Goal: Information Seeking & Learning: Find specific fact

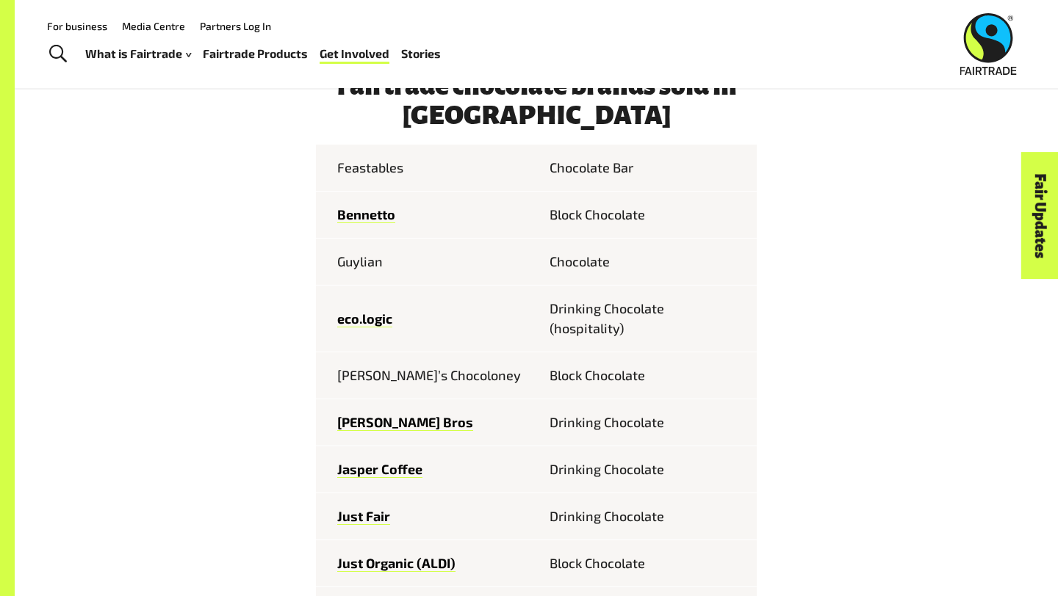
scroll to position [662, 0]
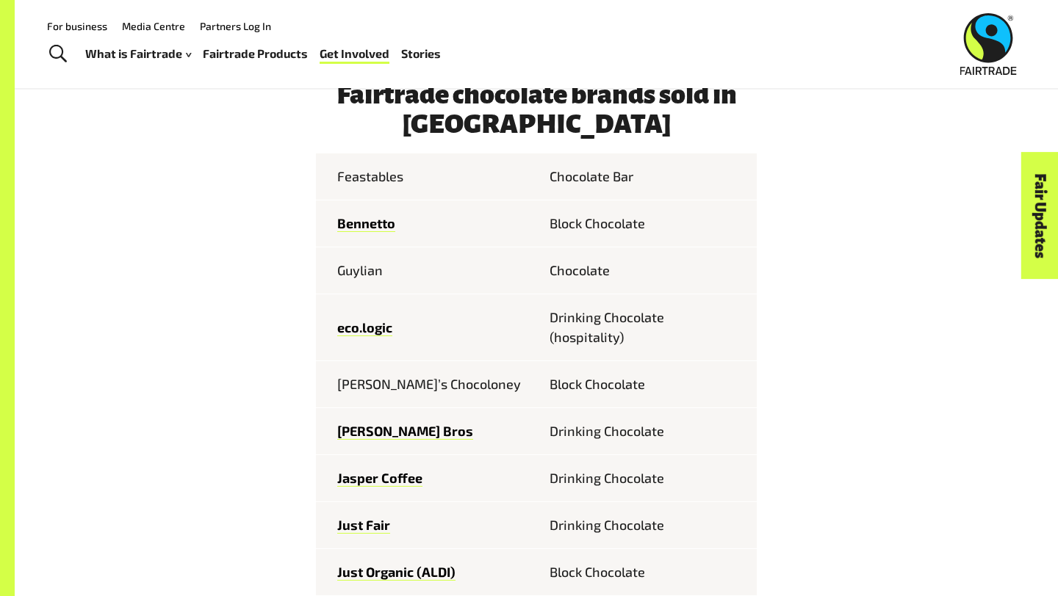
click at [353, 275] on td "Guylian" at bounding box center [426, 271] width 220 height 47
click at [361, 273] on td "Guylian" at bounding box center [426, 271] width 220 height 47
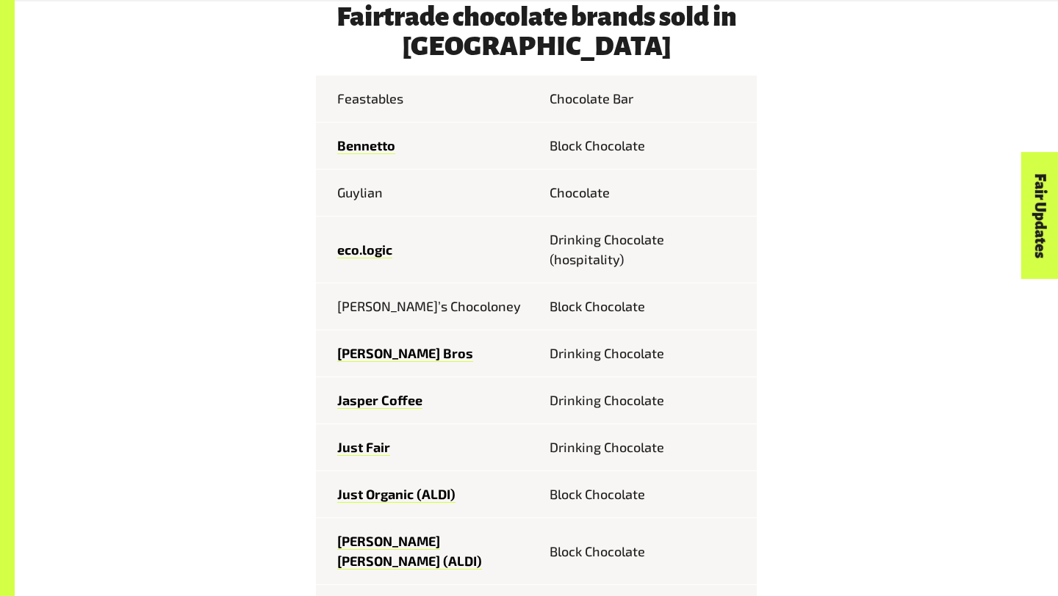
scroll to position [743, 0]
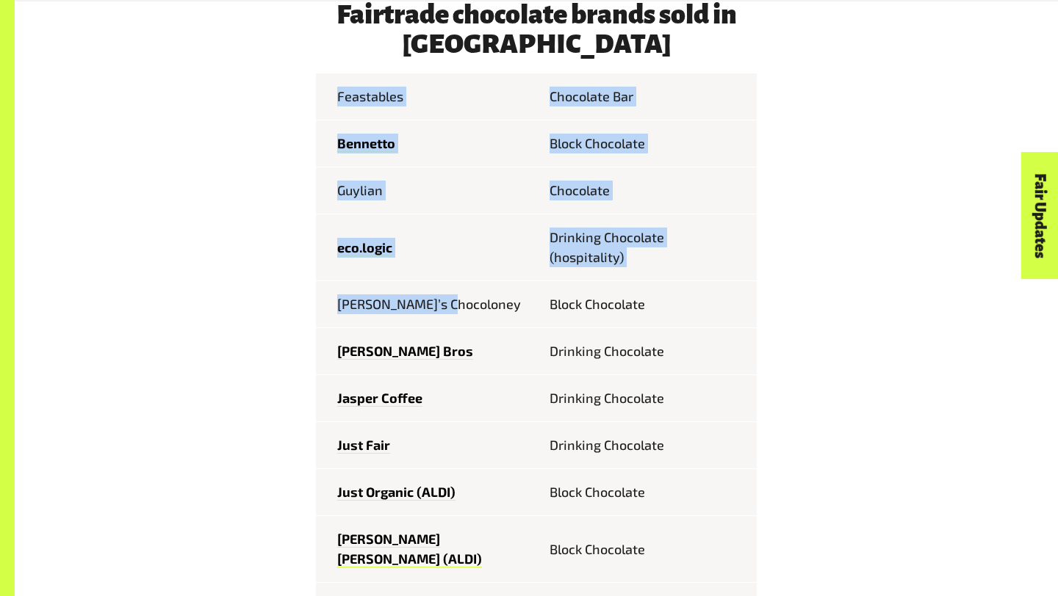
drag, startPoint x: 456, startPoint y: 305, endPoint x: 310, endPoint y: 305, distance: 146.2
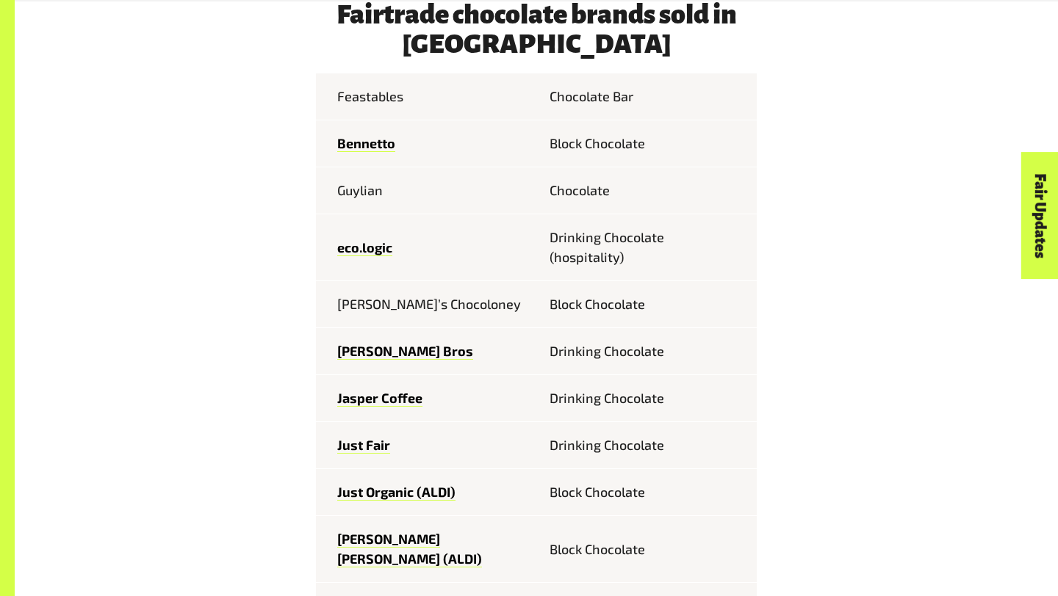
click at [447, 302] on td "[PERSON_NAME]’s Chocoloney" at bounding box center [426, 304] width 220 height 47
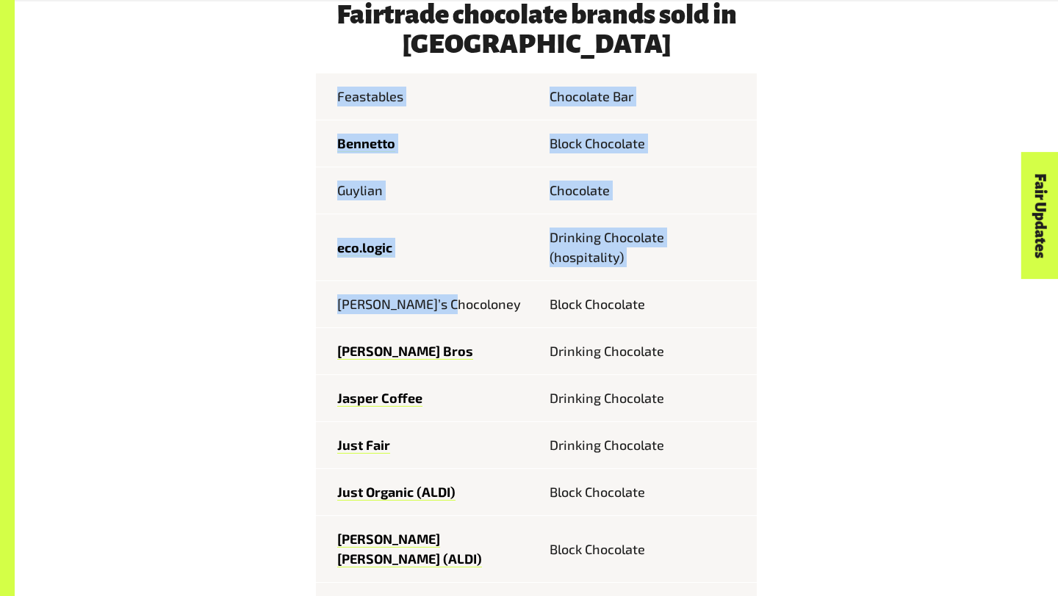
drag, startPoint x: 452, startPoint y: 303, endPoint x: 315, endPoint y: 306, distance: 137.4
click at [316, 306] on td "[PERSON_NAME]’s Chocoloney" at bounding box center [426, 304] width 220 height 47
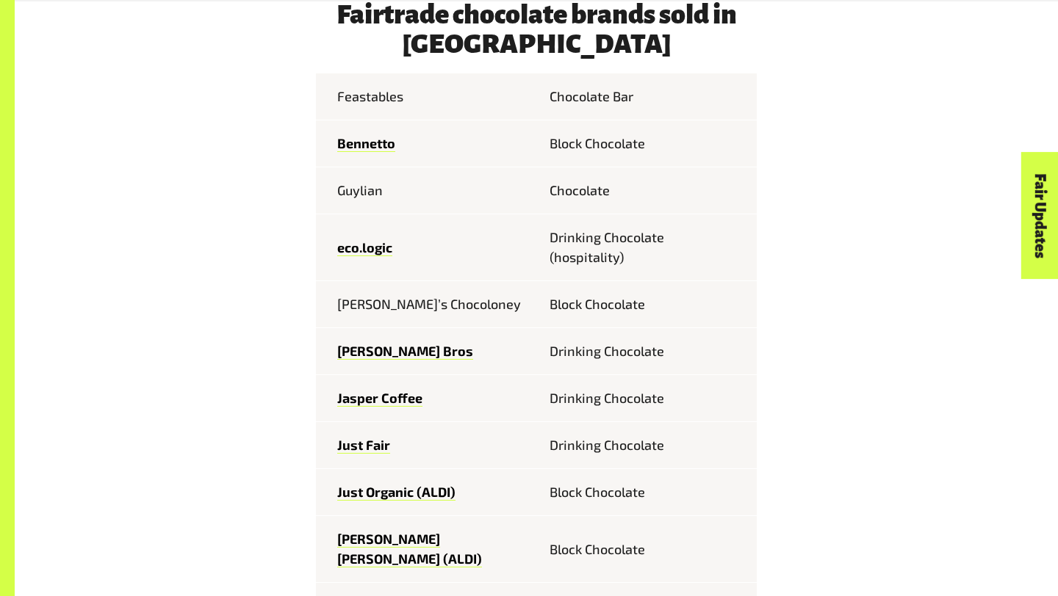
click at [328, 300] on td "[PERSON_NAME]’s Chocoloney" at bounding box center [426, 304] width 220 height 47
drag, startPoint x: 328, startPoint y: 300, endPoint x: 436, endPoint y: 314, distance: 108.9
click at [436, 314] on td "[PERSON_NAME]’s Chocoloney" at bounding box center [426, 304] width 220 height 47
copy td "[PERSON_NAME]’s Chocoloney"
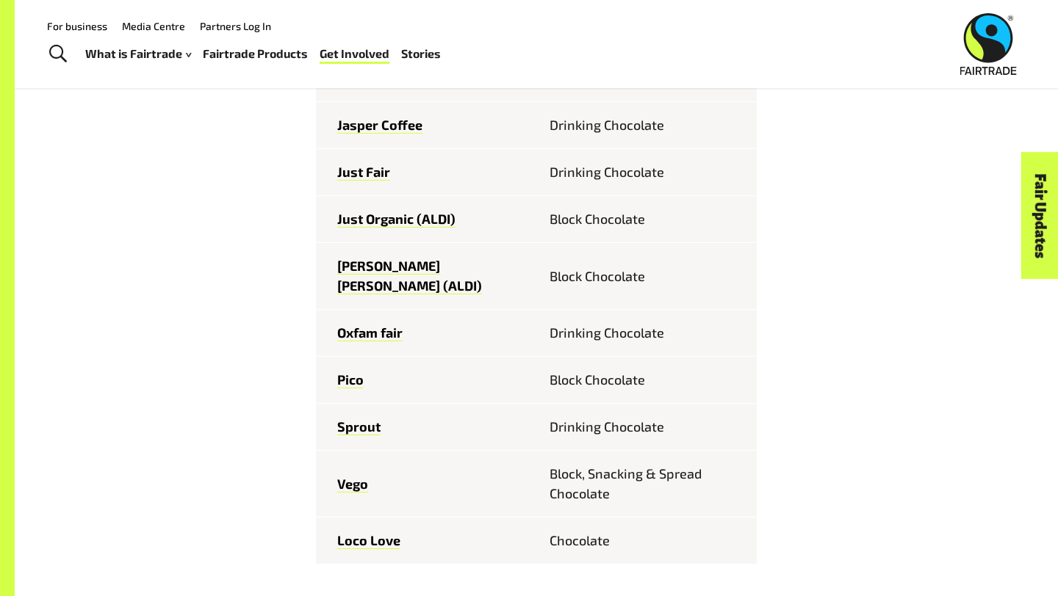
scroll to position [975, 0]
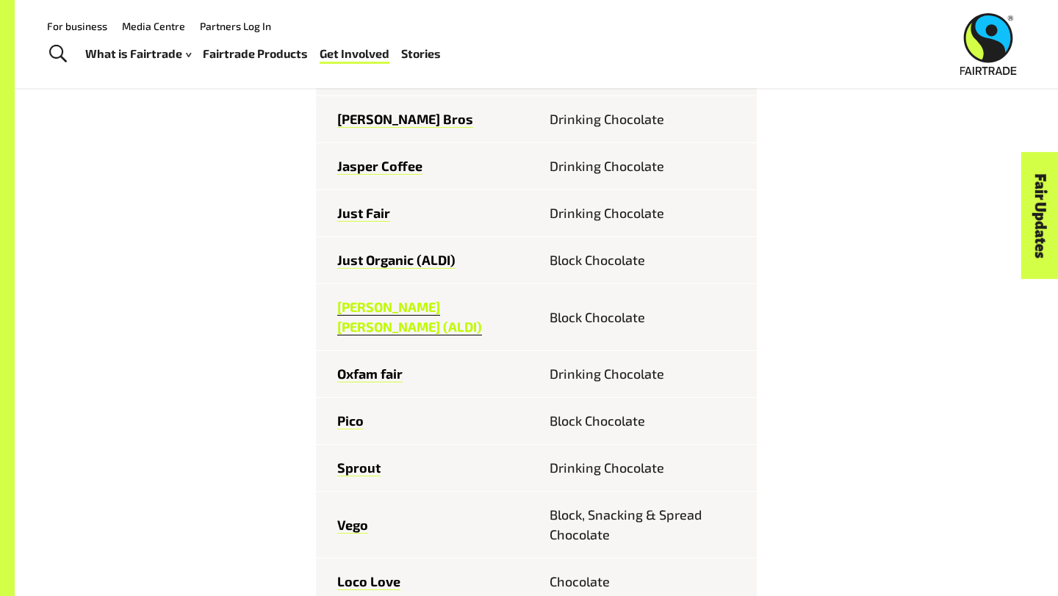
click at [376, 312] on link "[PERSON_NAME] [PERSON_NAME] (ALDI)" at bounding box center [409, 317] width 145 height 37
drag, startPoint x: 477, startPoint y: 307, endPoint x: 328, endPoint y: 315, distance: 149.3
click at [328, 315] on td "[PERSON_NAME] [PERSON_NAME] (ALDI)" at bounding box center [426, 317] width 220 height 67
click at [487, 303] on td "[PERSON_NAME] [PERSON_NAME] (ALDI)" at bounding box center [426, 317] width 220 height 67
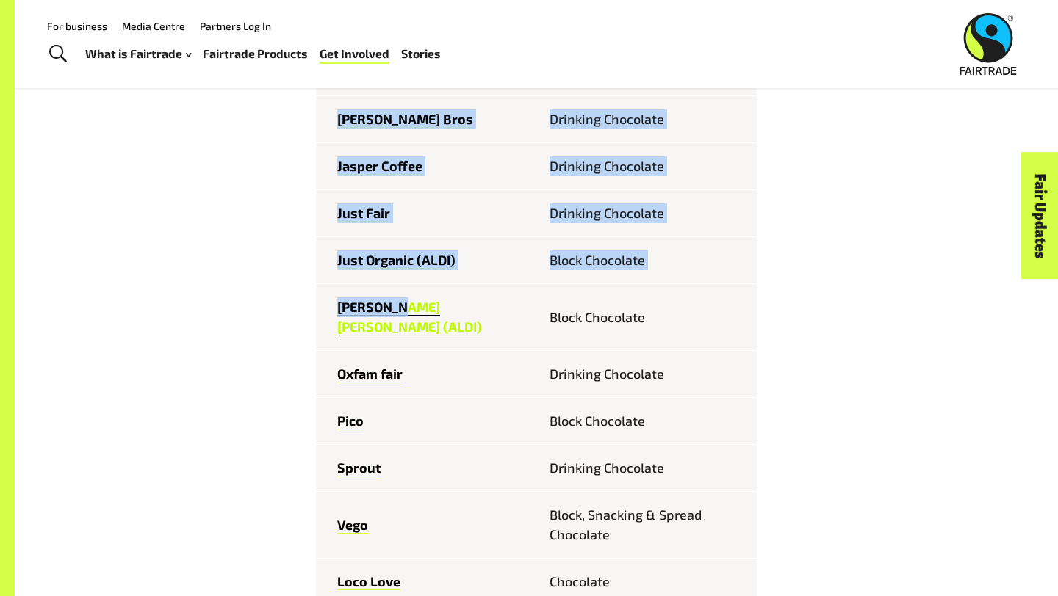
drag, startPoint x: 300, startPoint y: 307, endPoint x: 405, endPoint y: 311, distance: 104.4
click at [405, 311] on div "Fairtrade chocolate brands sold in [GEOGRAPHIC_DATA] Feastables Chocolate [PERS…" at bounding box center [536, 547] width 917 height 1559
click at [353, 310] on link "[PERSON_NAME] [PERSON_NAME] (ALDI)" at bounding box center [409, 317] width 145 height 37
click at [269, 256] on div "Fairtrade chocolate brands sold in [GEOGRAPHIC_DATA] Feastables Chocolate [PERS…" at bounding box center [536, 547] width 917 height 1559
drag, startPoint x: 315, startPoint y: 315, endPoint x: 406, endPoint y: 312, distance: 91.1
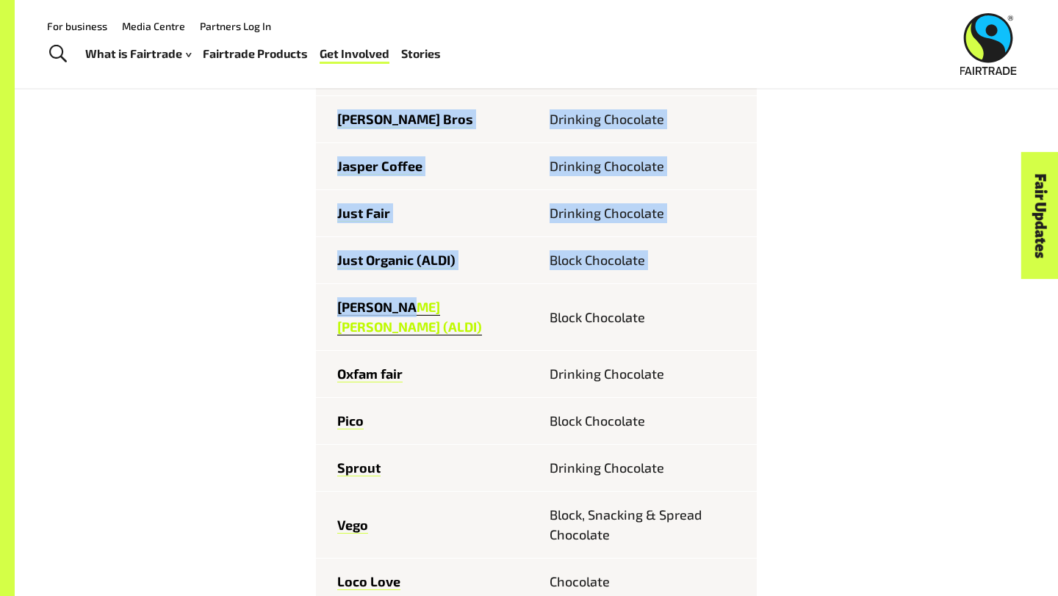
click at [406, 312] on div "Fairtrade chocolate brands sold in [GEOGRAPHIC_DATA] Feastables Chocolate [PERS…" at bounding box center [536, 547] width 458 height 1559
click at [414, 278] on td "Just Organic (ALDI)" at bounding box center [426, 260] width 220 height 47
drag, startPoint x: 309, startPoint y: 317, endPoint x: 379, endPoint y: 312, distance: 70.0
click at [379, 312] on div "Fairtrade chocolate brands sold in [GEOGRAPHIC_DATA] Feastables Chocolate [PERS…" at bounding box center [536, 547] width 458 height 1559
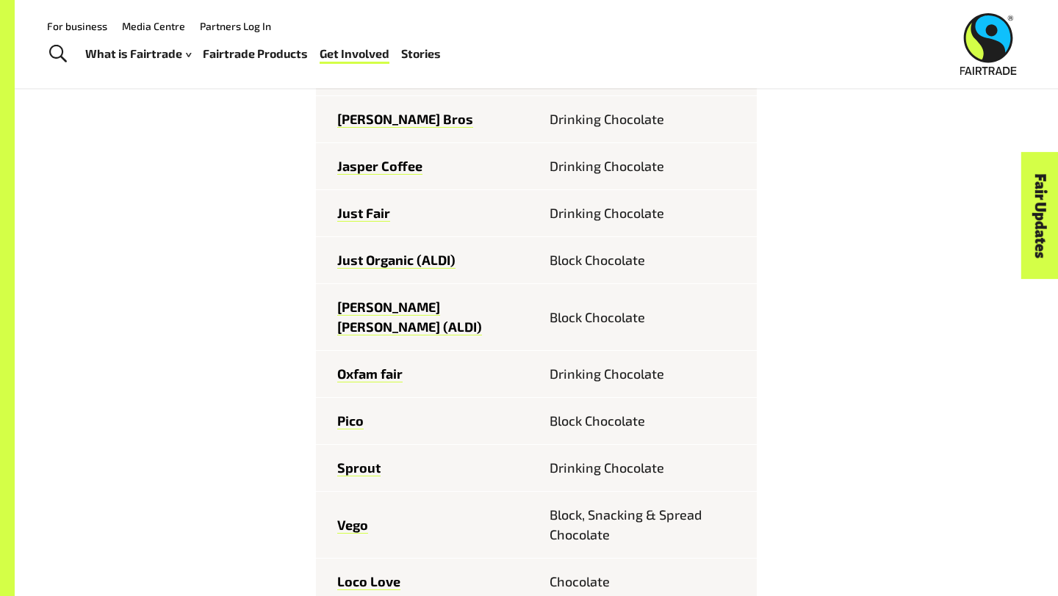
click at [516, 351] on td "Oxfam fair" at bounding box center [426, 374] width 220 height 47
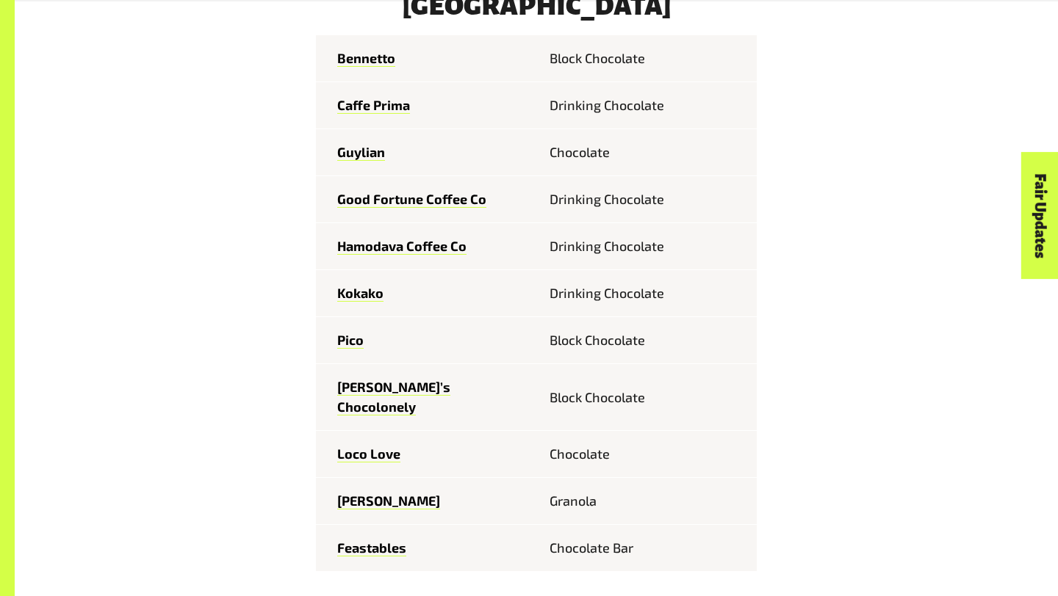
scroll to position [1703, 0]
